Goal: Download file/media

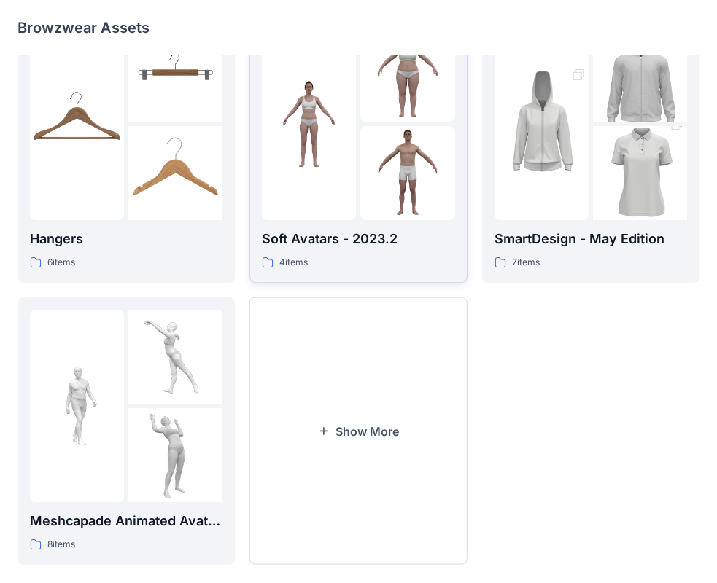
scroll to position [362, 0]
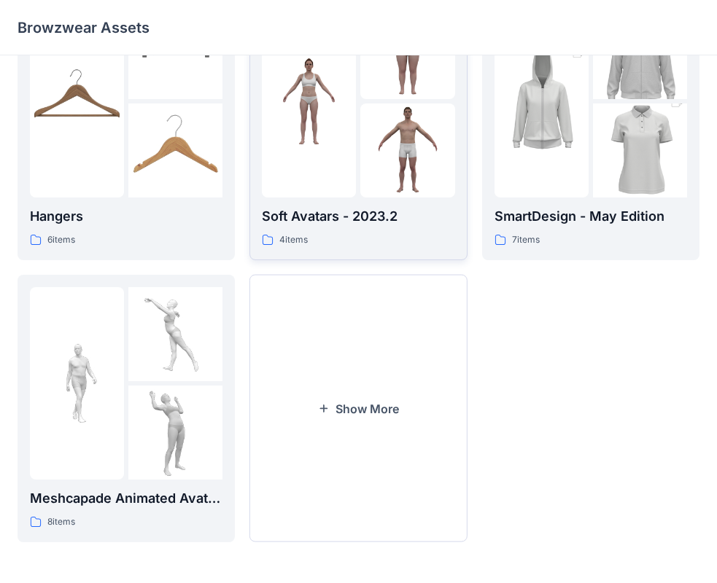
click at [327, 215] on p "Soft Avatars - 2023.2" at bounding box center [358, 216] width 192 height 20
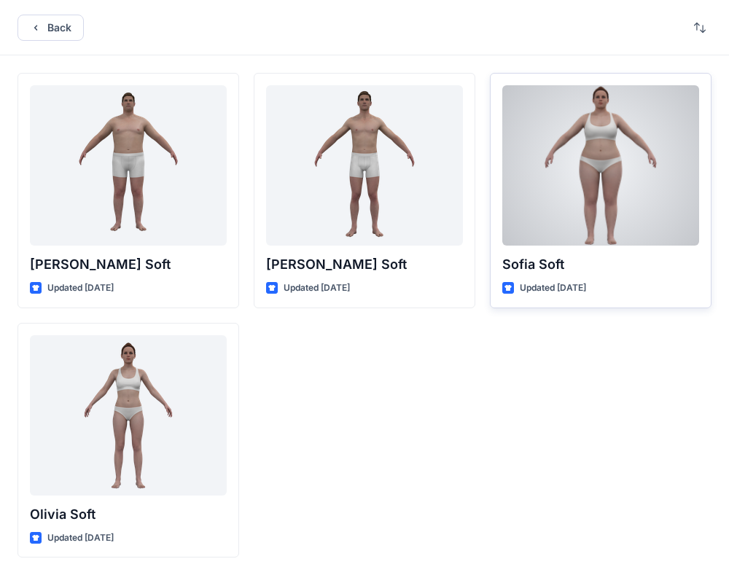
click at [537, 266] on p "Sofia Soft" at bounding box center [600, 264] width 197 height 20
click at [540, 289] on p "Updated [DATE]" at bounding box center [553, 288] width 66 height 15
click at [510, 288] on icon at bounding box center [508, 288] width 7 height 6
click at [581, 174] on div at bounding box center [600, 165] width 197 height 160
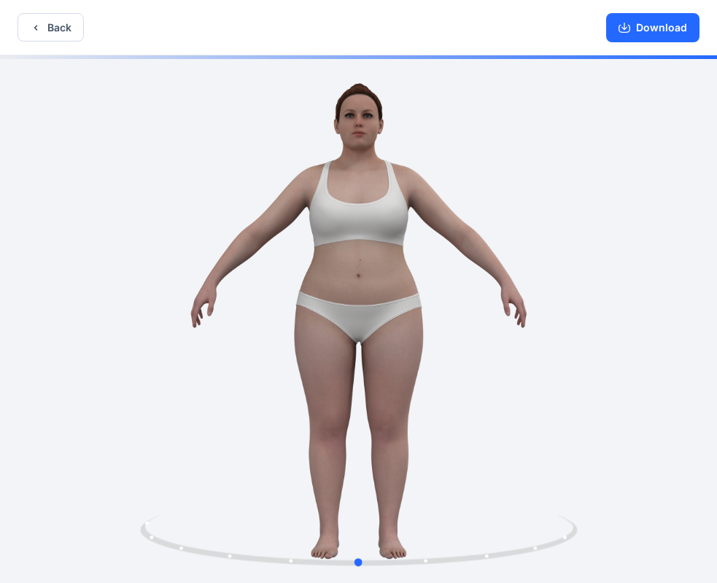
click at [564, 289] on div at bounding box center [358, 320] width 717 height 531
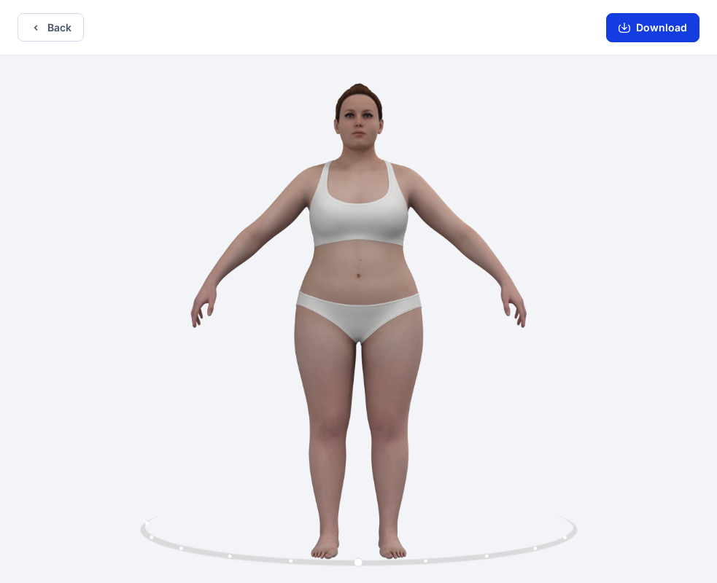
click at [649, 31] on button "Download" at bounding box center [652, 27] width 93 height 29
